Goal: Transaction & Acquisition: Purchase product/service

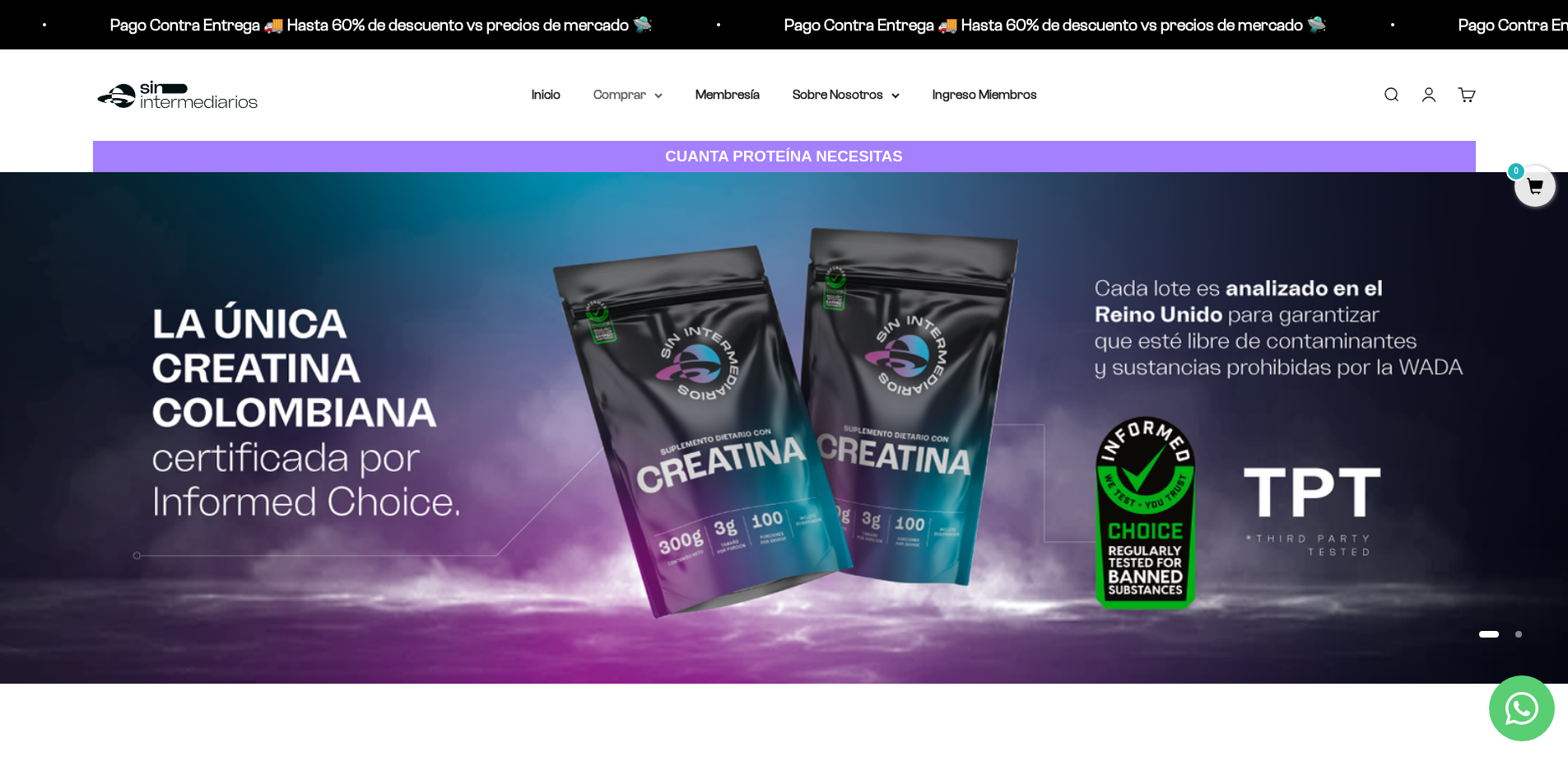
click at [626, 88] on summary "Comprar" at bounding box center [628, 94] width 69 height 21
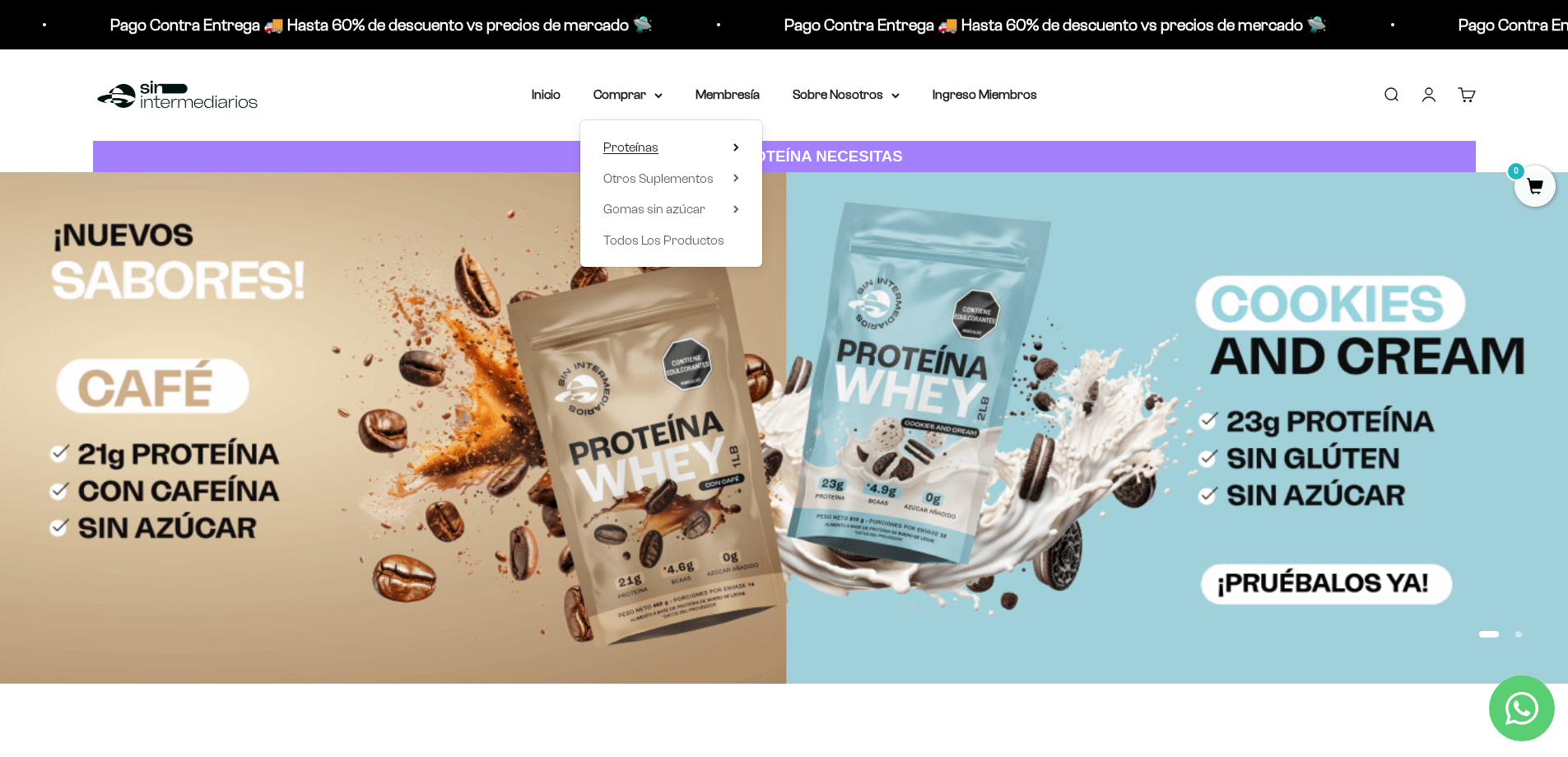
click at [645, 146] on span "Proteínas" at bounding box center [631, 146] width 55 height 14
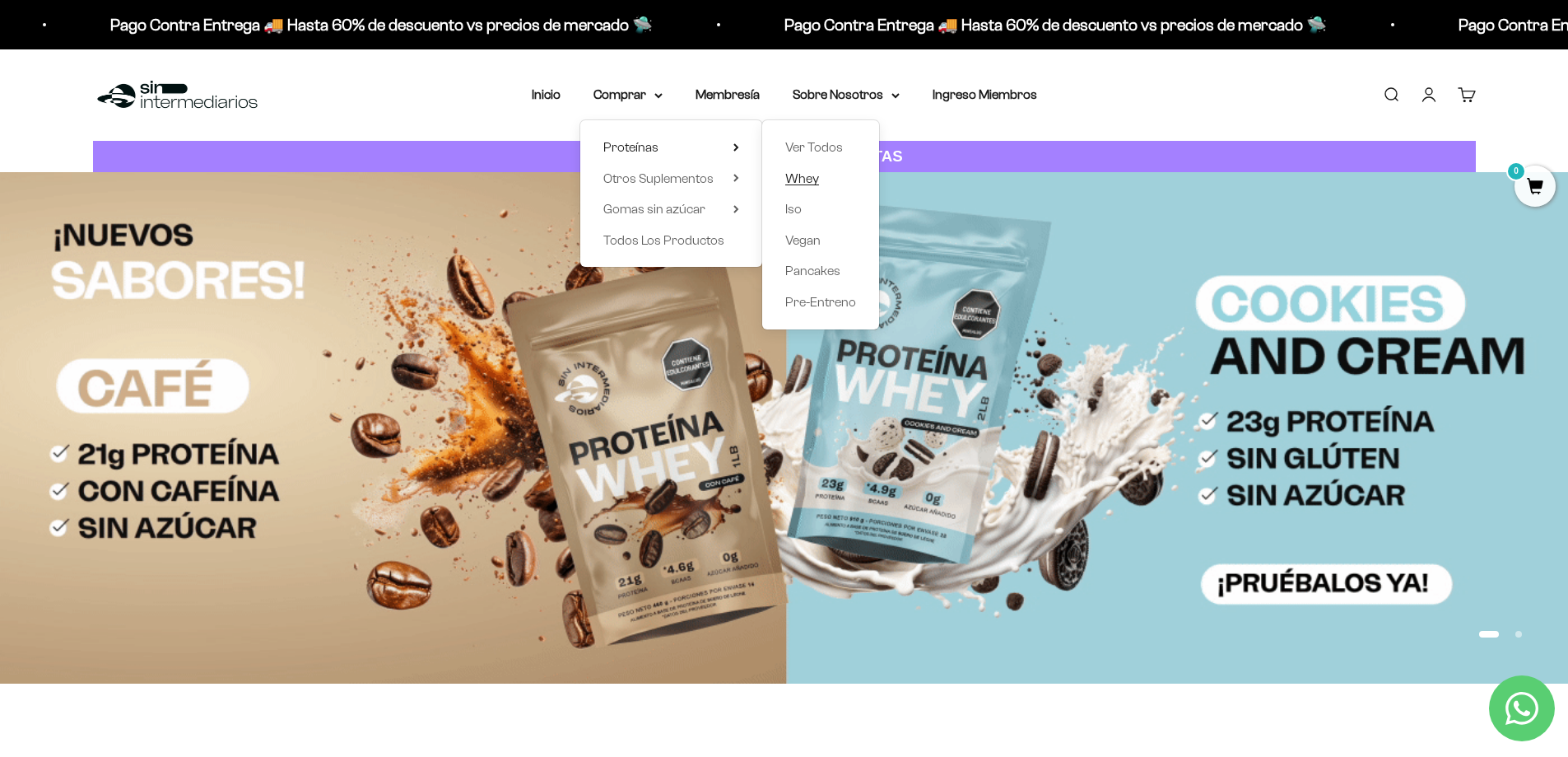
click at [828, 183] on link "Whey" at bounding box center [820, 178] width 70 height 21
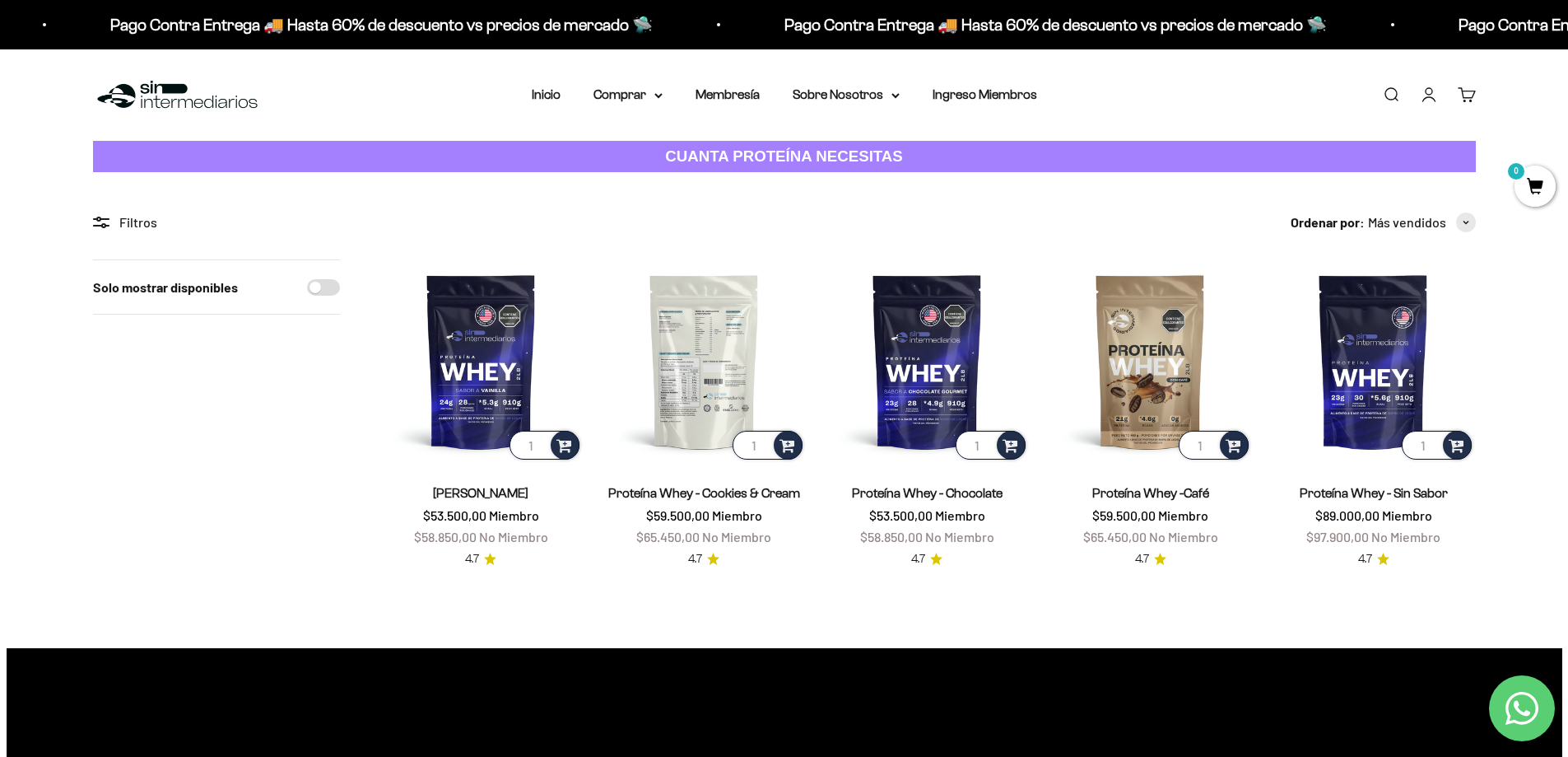
click at [696, 357] on img at bounding box center [704, 361] width 203 height 203
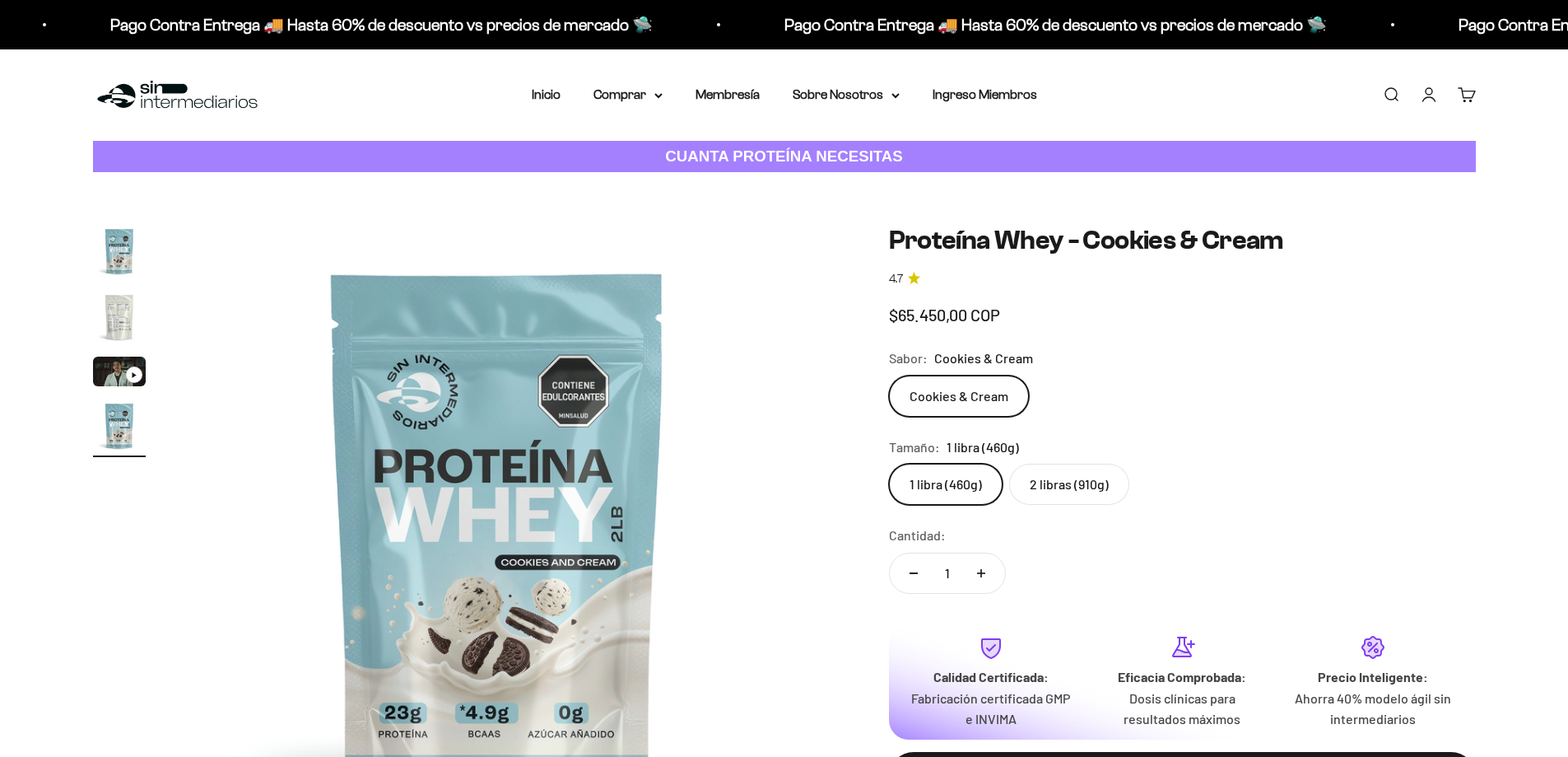
scroll to position [0, 1935]
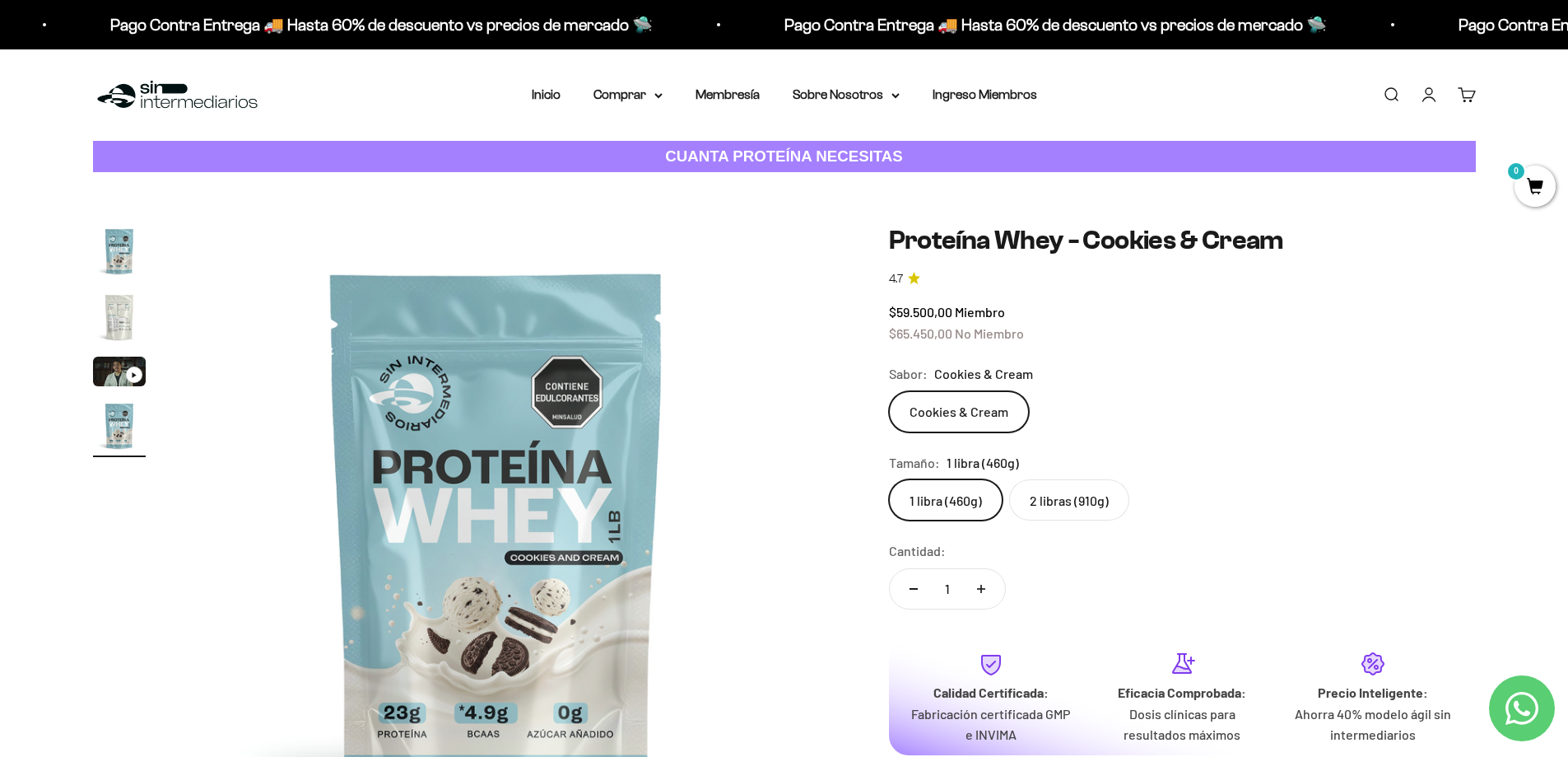
click at [1053, 506] on label "2 libras (910g)" at bounding box center [1069, 499] width 120 height 41
click at [890, 479] on input "2 libras (910g)" at bounding box center [889, 478] width 1 height 1
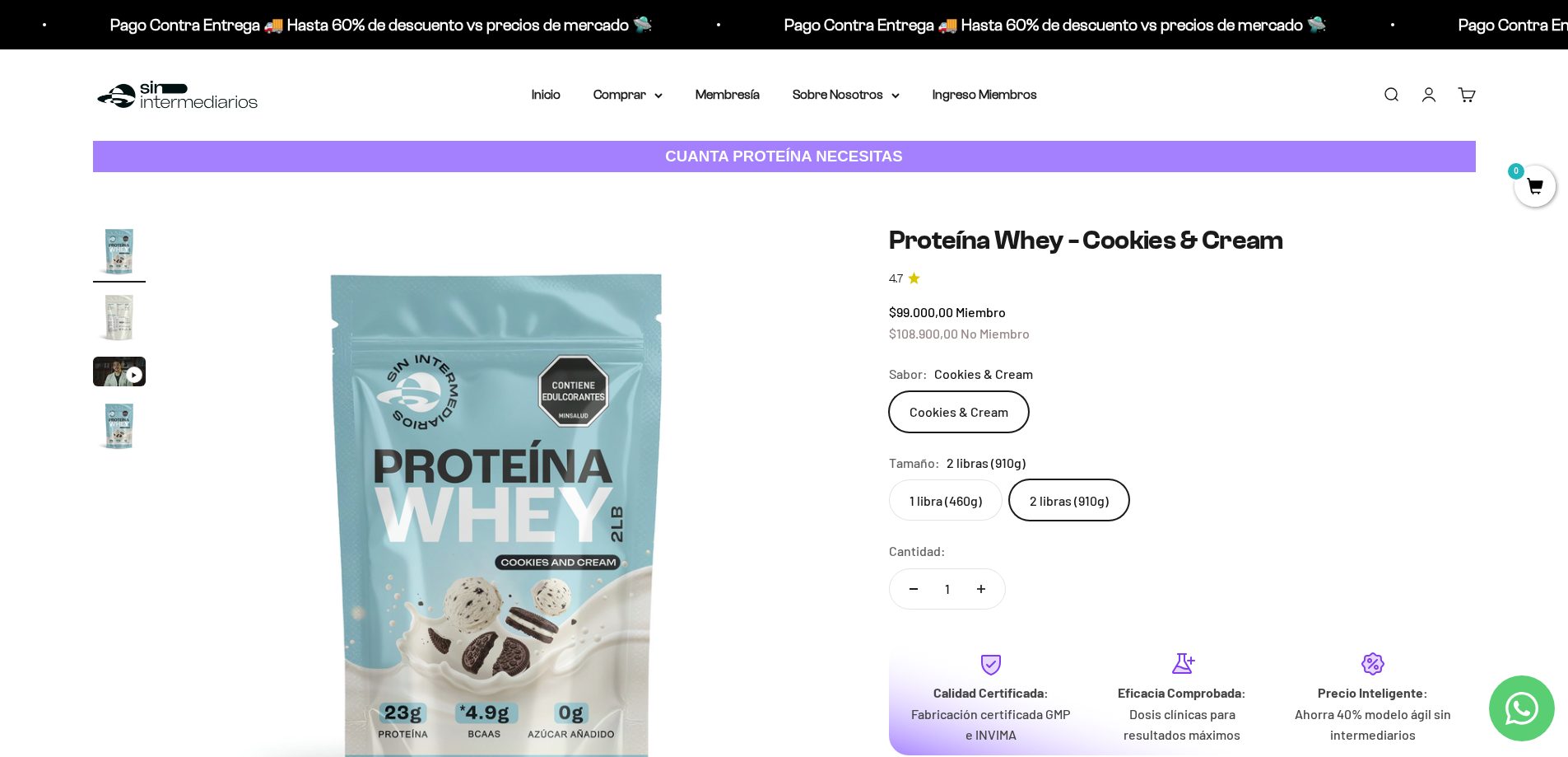
scroll to position [165, 0]
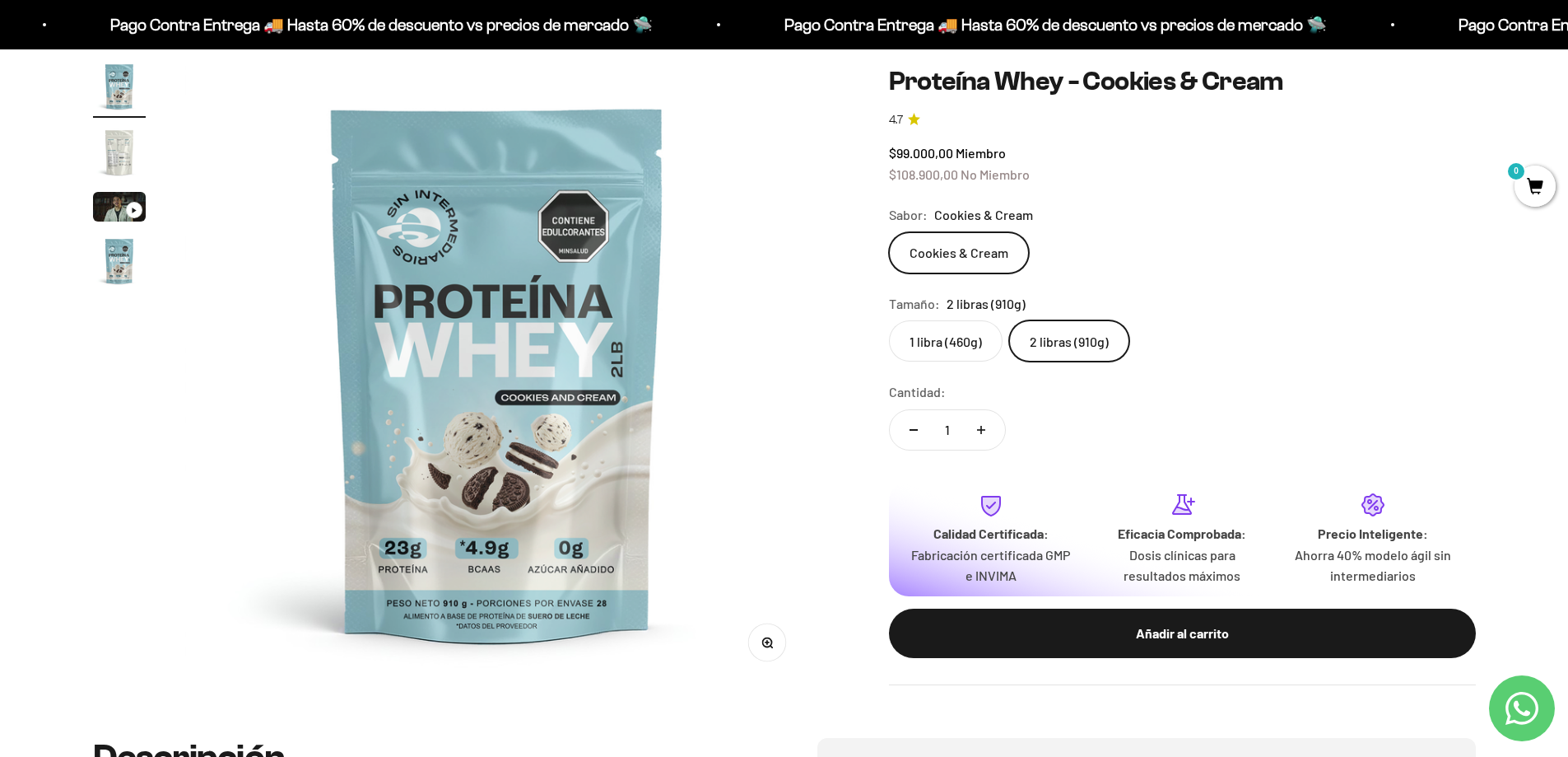
click at [965, 349] on label "1 libra (460g)" at bounding box center [946, 340] width 113 height 41
click at [890, 320] on input "1 libra (460g)" at bounding box center [889, 319] width 1 height 1
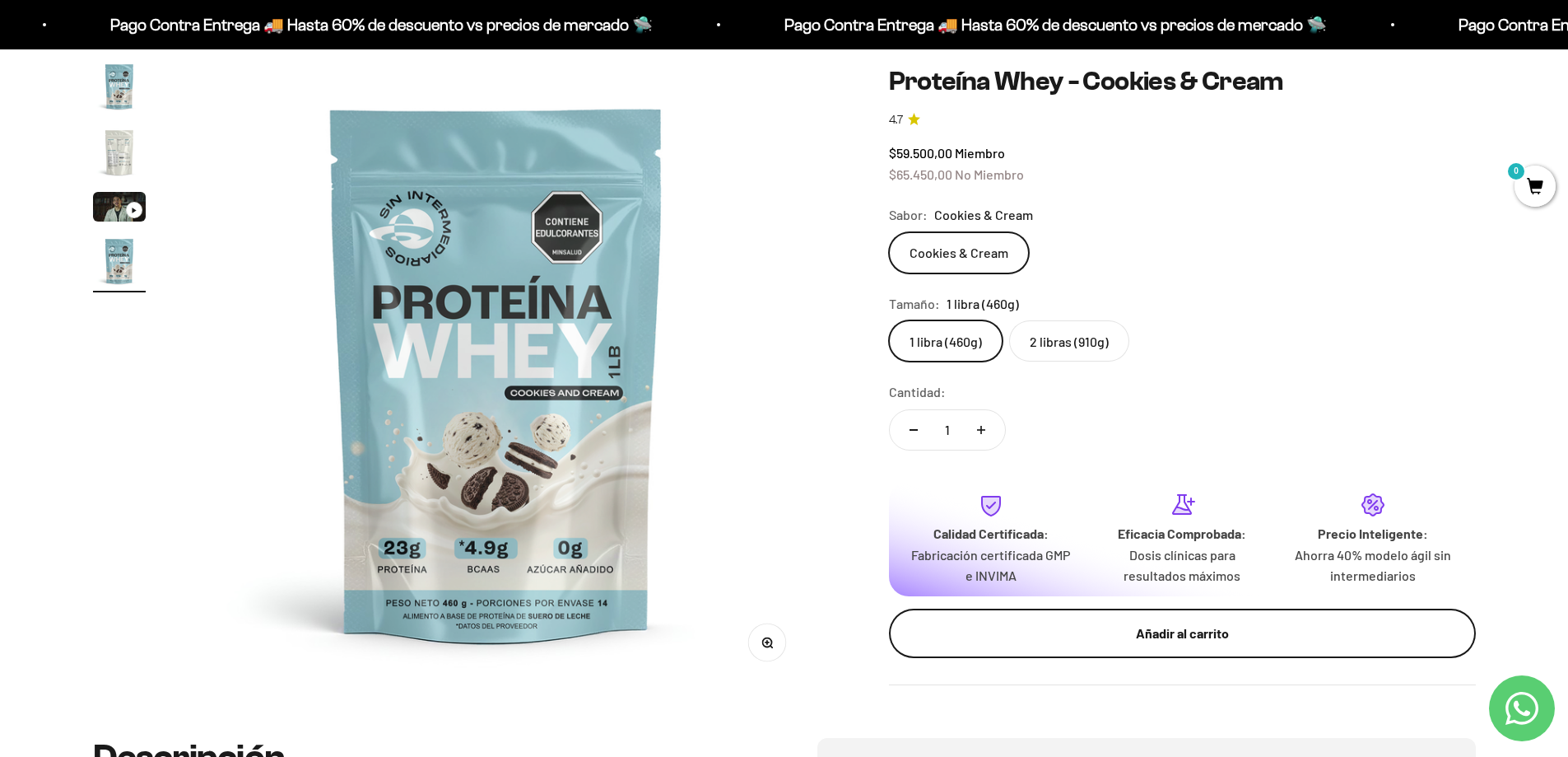
click at [1277, 645] on button "Añadir al carrito" at bounding box center [1183, 633] width 587 height 49
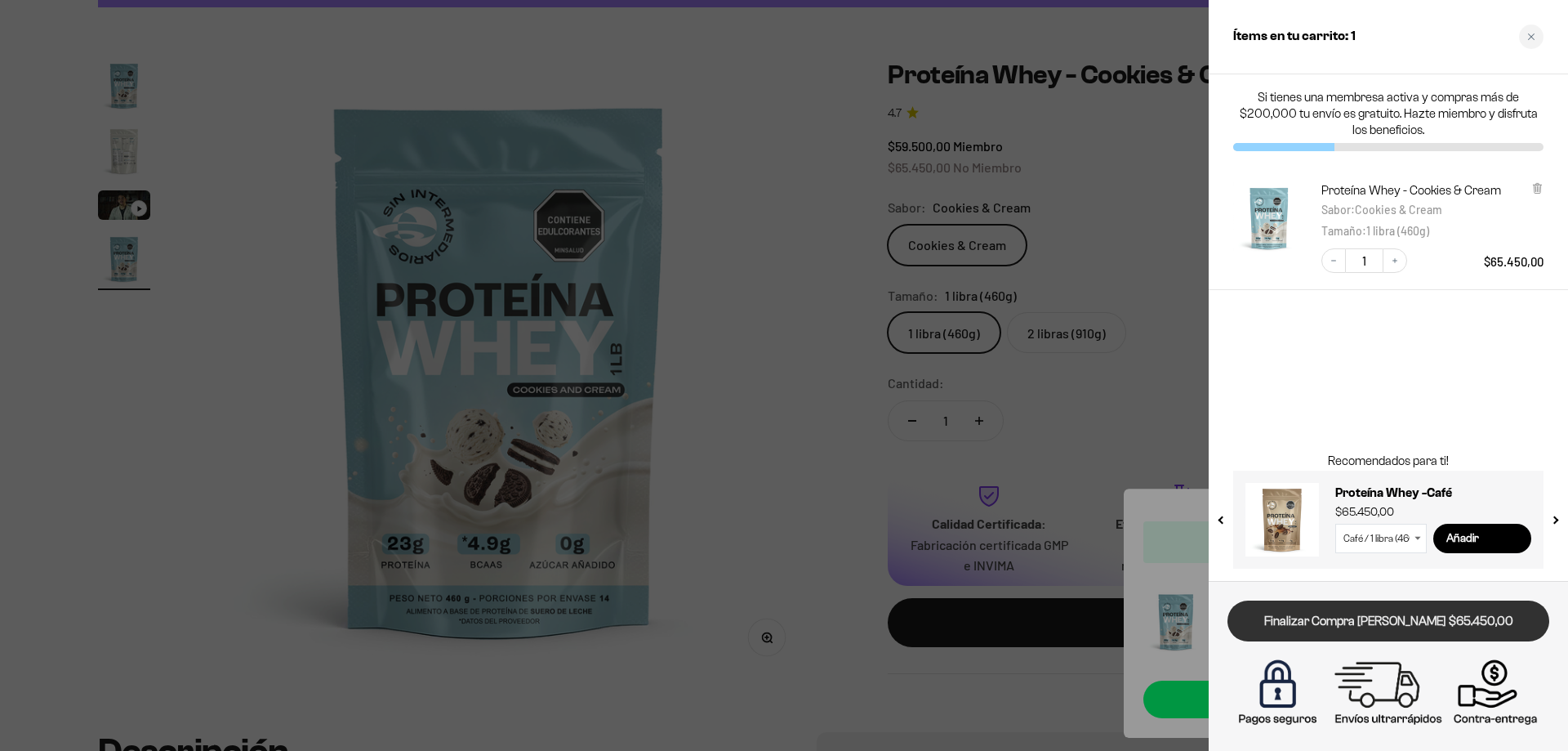
click at [1451, 629] on link "Finalizar Compra Segura $65.450,00" at bounding box center [1388, 621] width 322 height 42
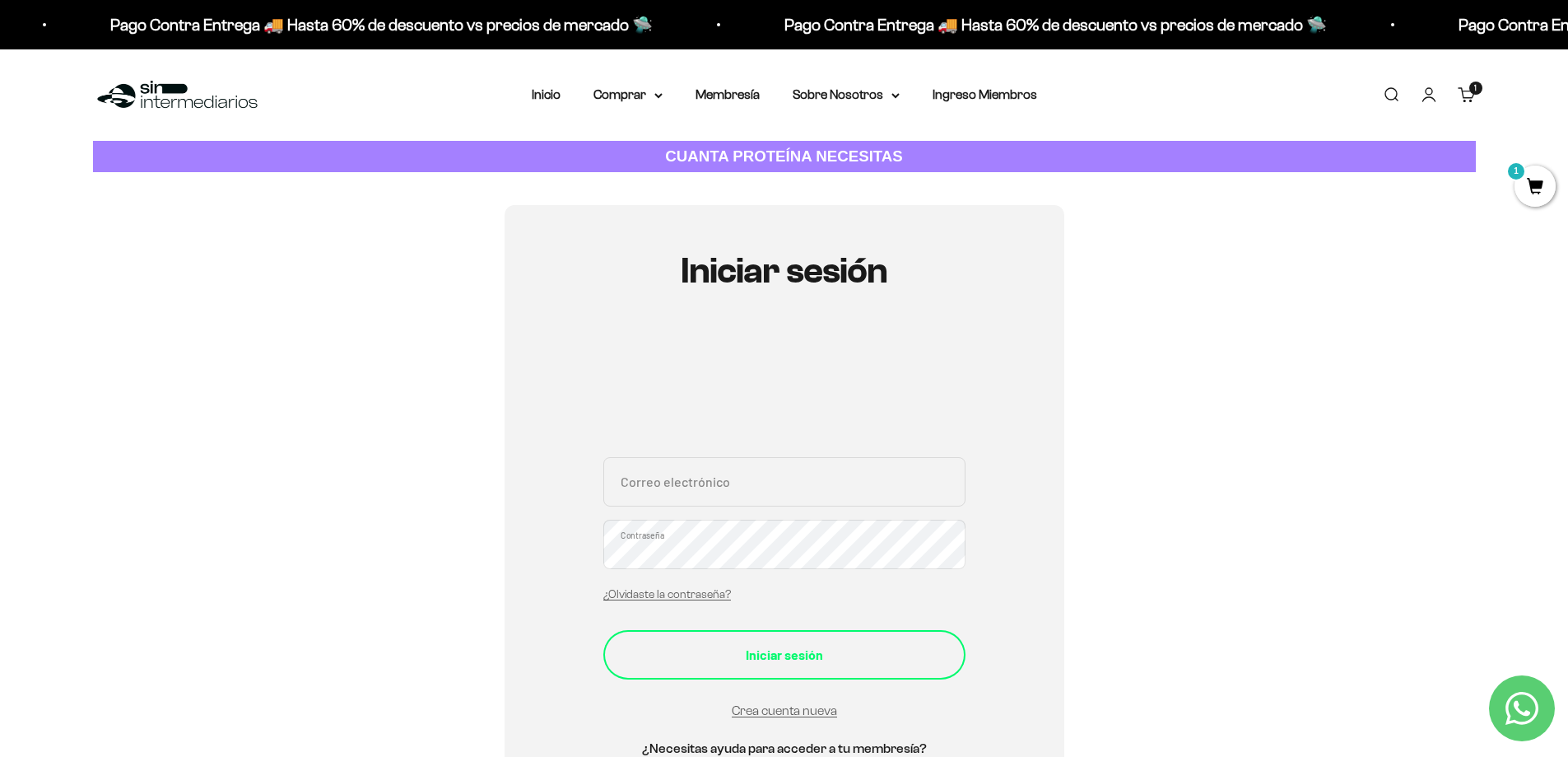
type input "lachurquis@hotmail.com"
click at [792, 651] on div "Iniciar sesión" at bounding box center [784, 654] width 296 height 21
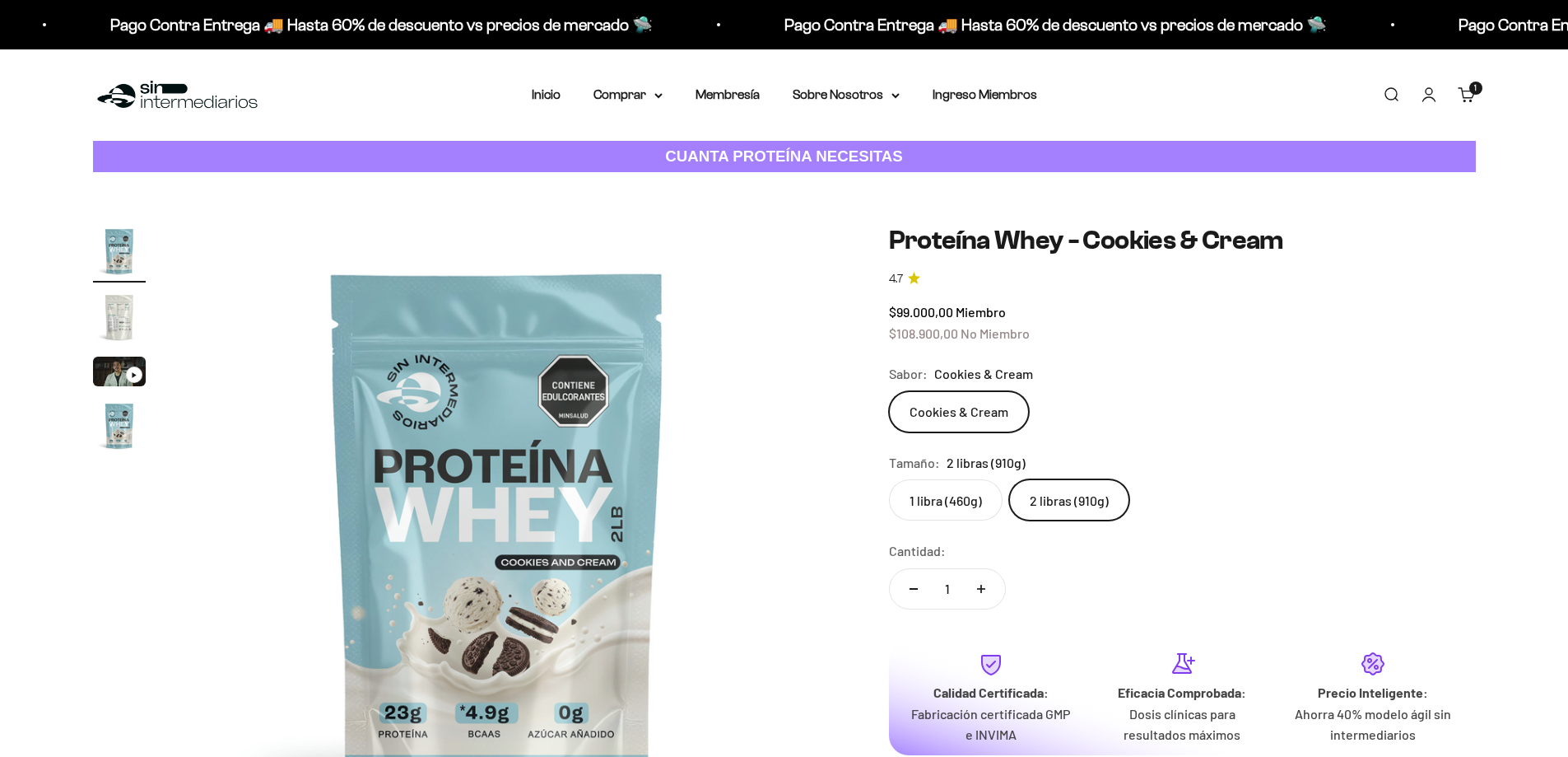
click at [928, 499] on label "1 libra (460g)" at bounding box center [946, 499] width 113 height 41
click at [890, 479] on input "1 libra (460g)" at bounding box center [889, 478] width 1 height 1
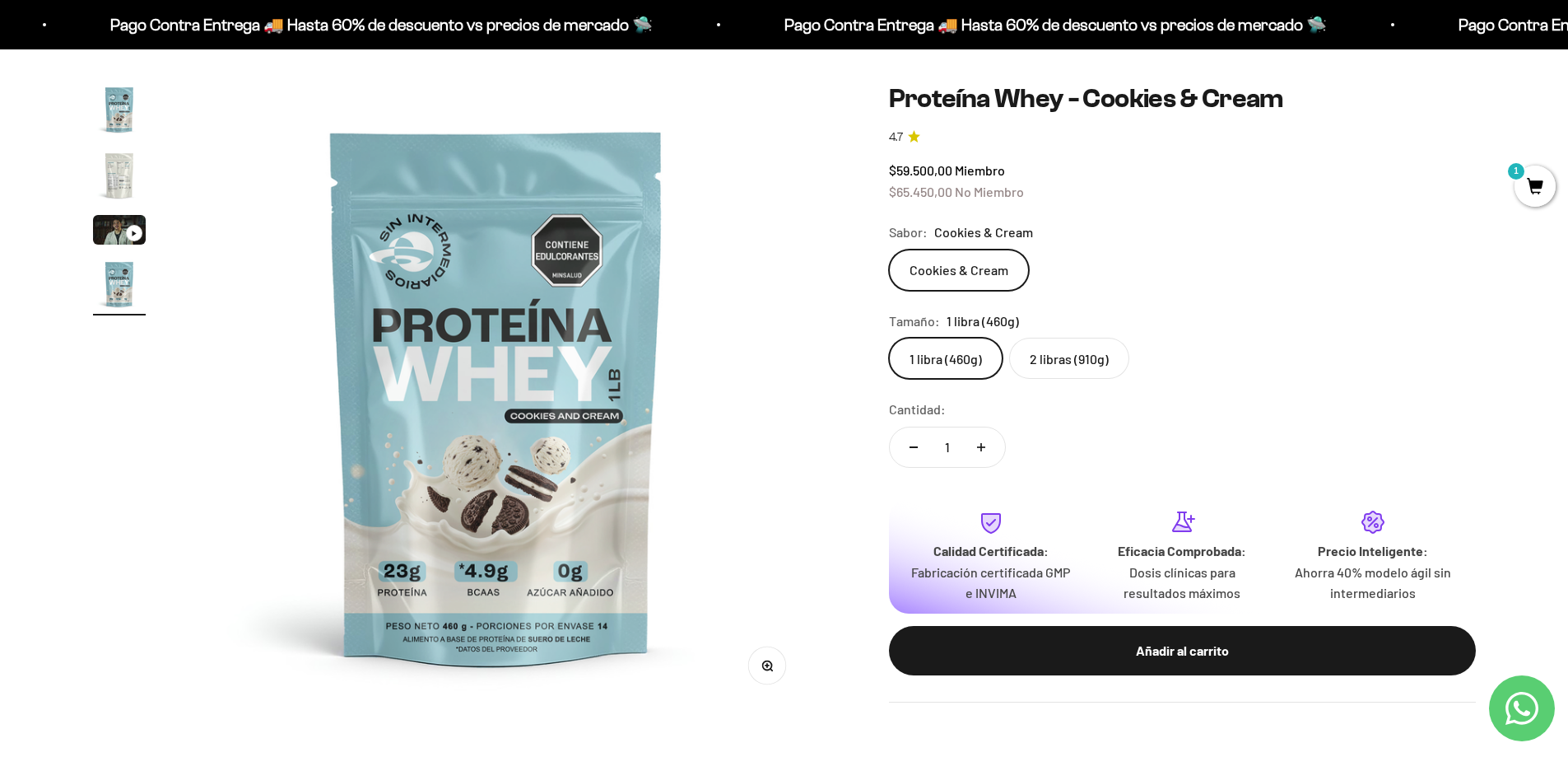
scroll to position [247, 0]
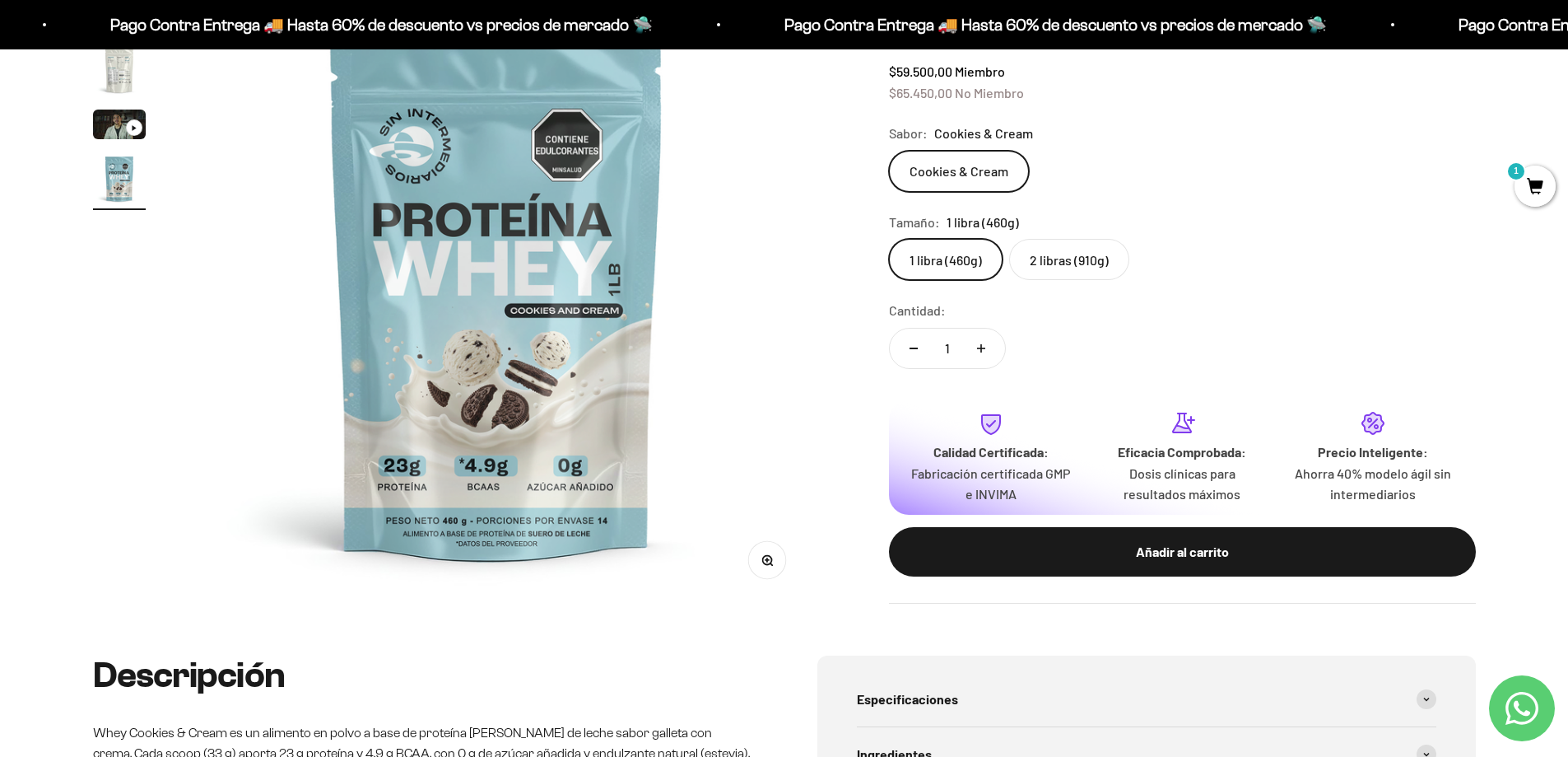
click at [1513, 716] on icon "Contact us on WhatsApp" at bounding box center [1522, 708] width 33 height 33
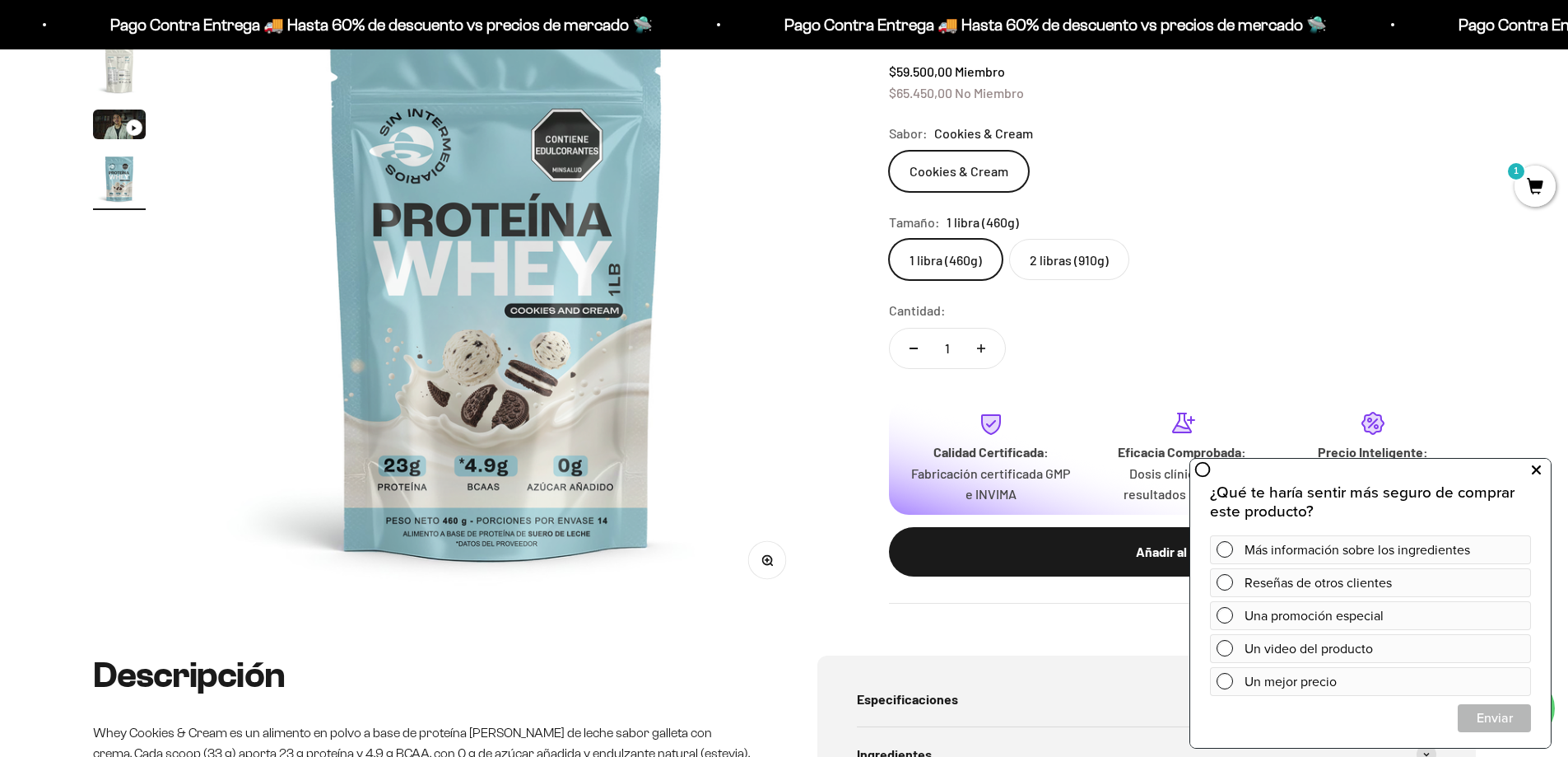
click at [1541, 468] on icon at bounding box center [1537, 469] width 9 height 21
